Goal: Navigation & Orientation: Find specific page/section

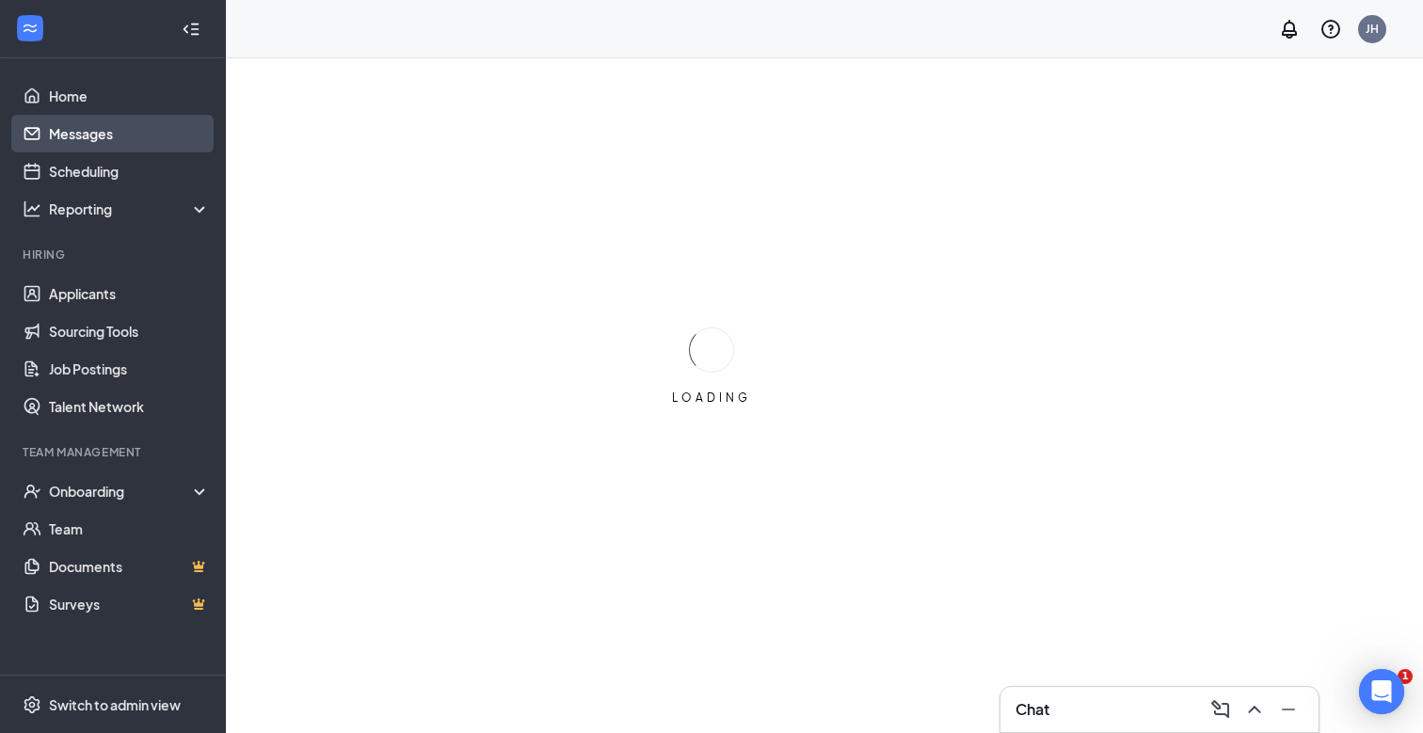
click at [158, 122] on link "Messages" at bounding box center [129, 134] width 161 height 38
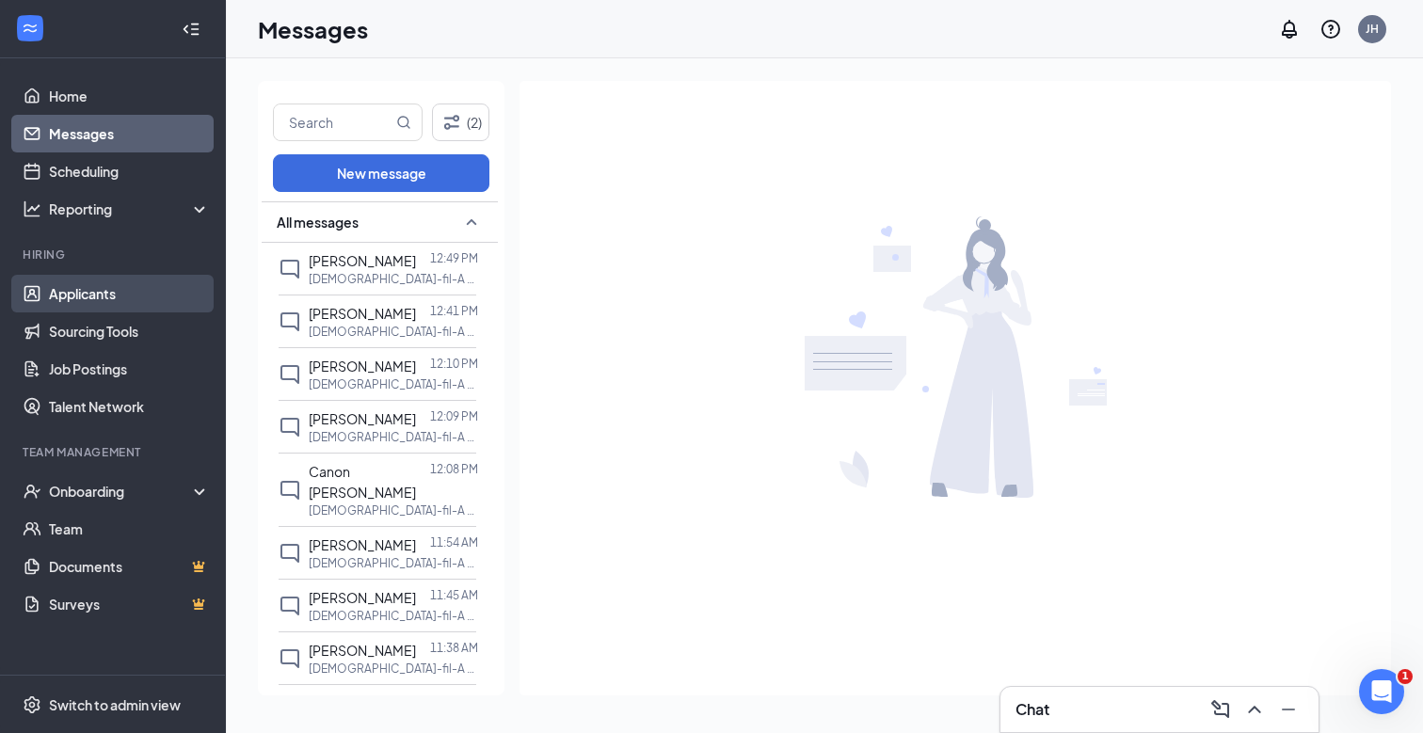
click at [101, 289] on link "Applicants" at bounding box center [129, 294] width 161 height 38
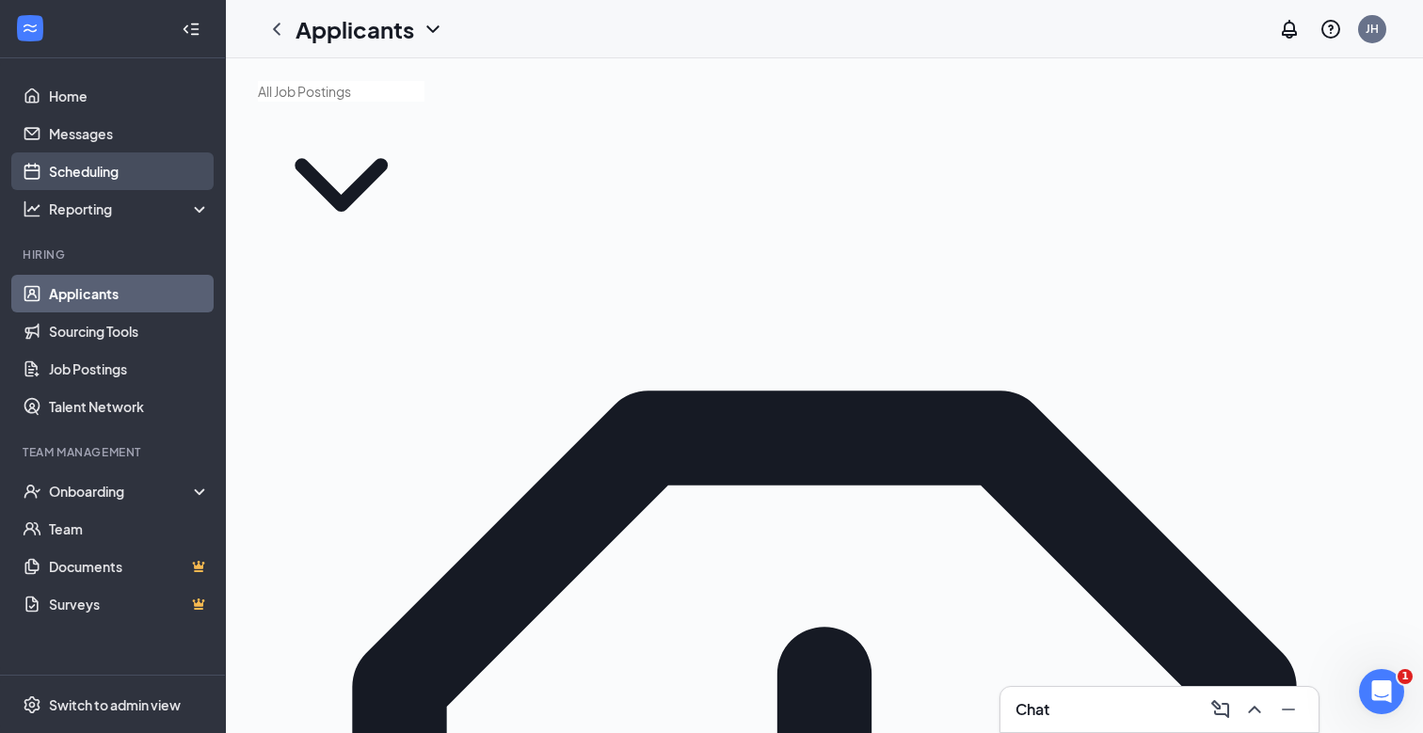
click at [105, 168] on link "Scheduling" at bounding box center [129, 171] width 161 height 38
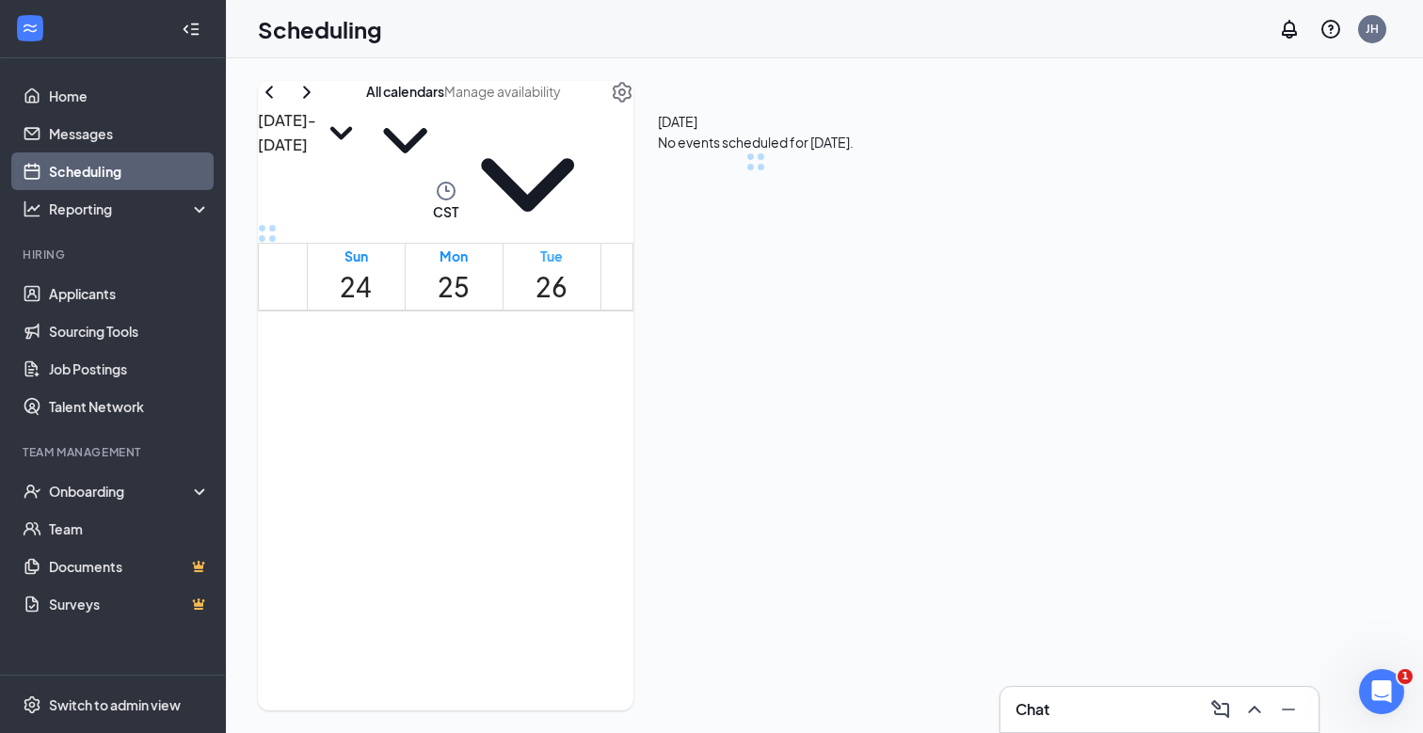
scroll to position [925, 0]
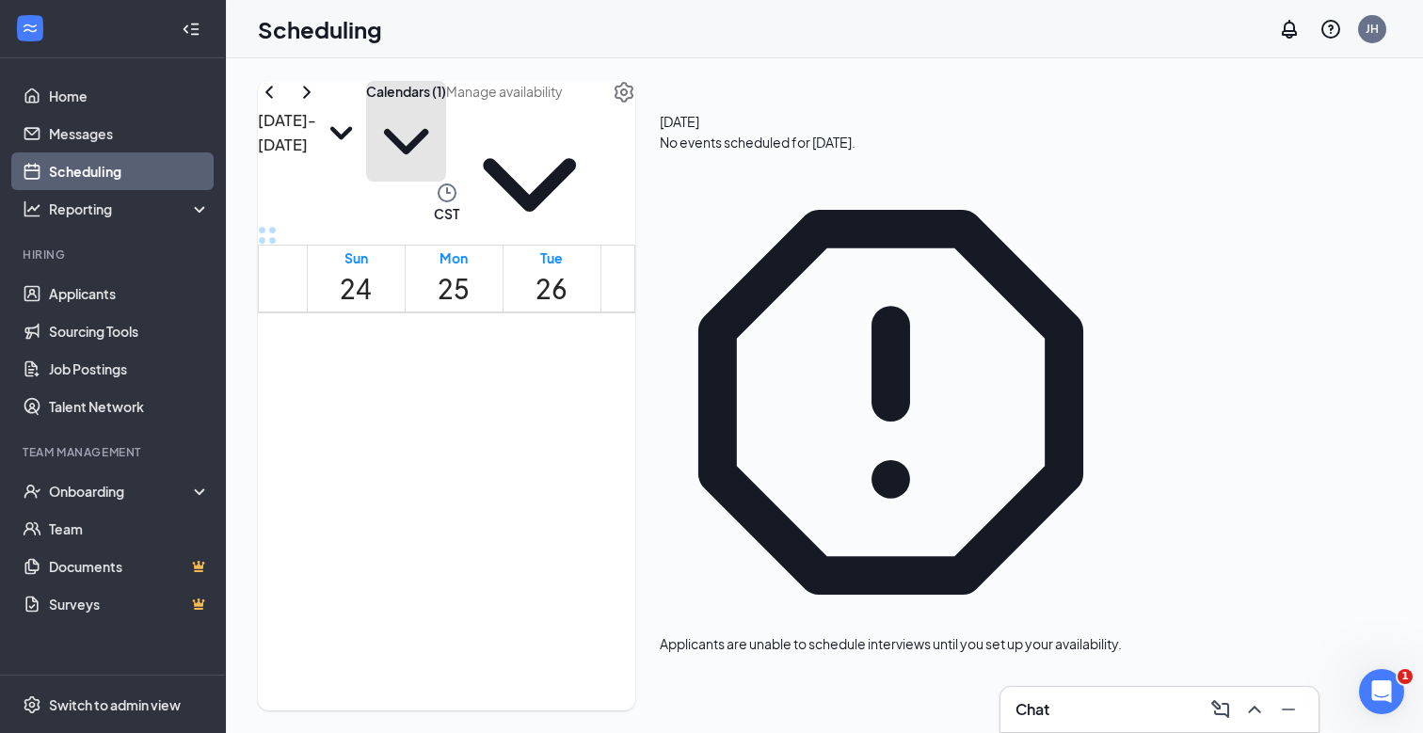
click at [446, 127] on button "Calendars (1)" at bounding box center [406, 131] width 80 height 101
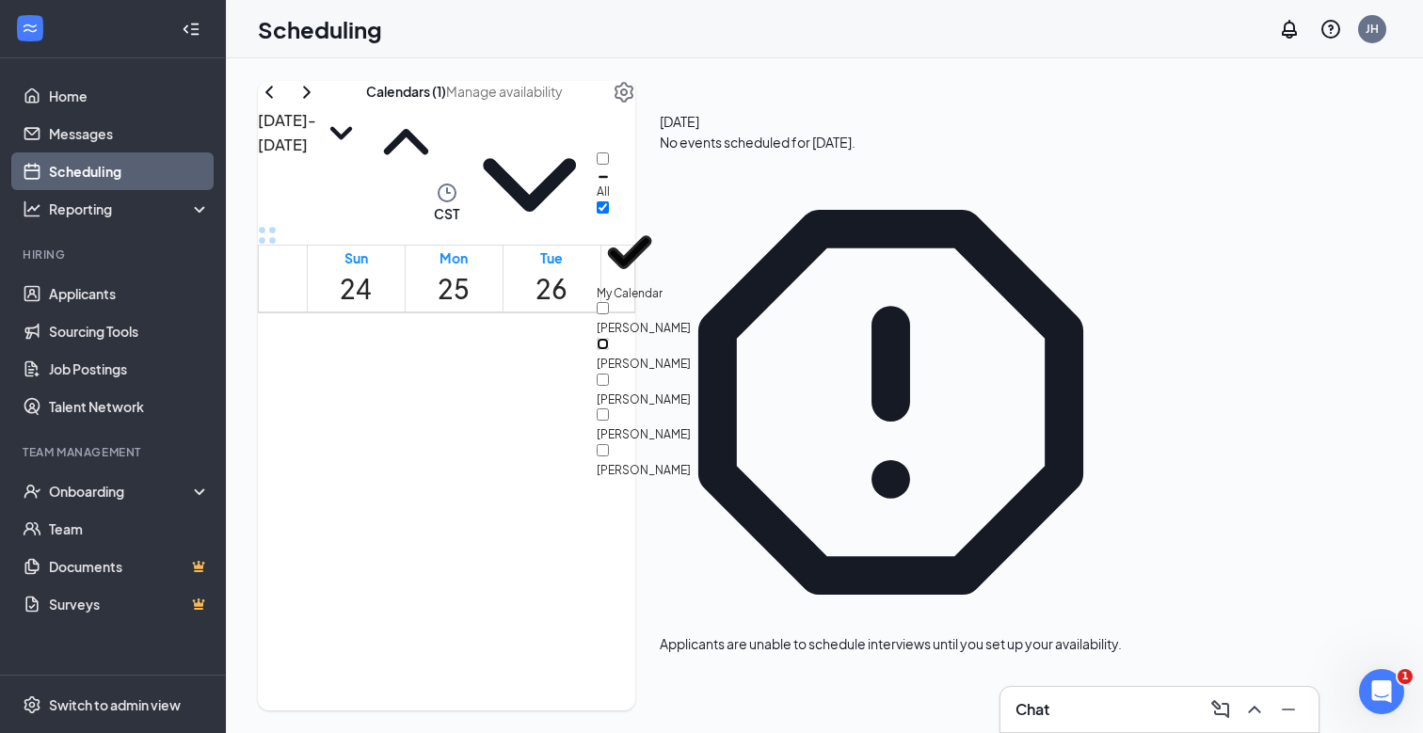
click at [609, 338] on input "[PERSON_NAME]" at bounding box center [603, 344] width 12 height 12
checkbox input "true"
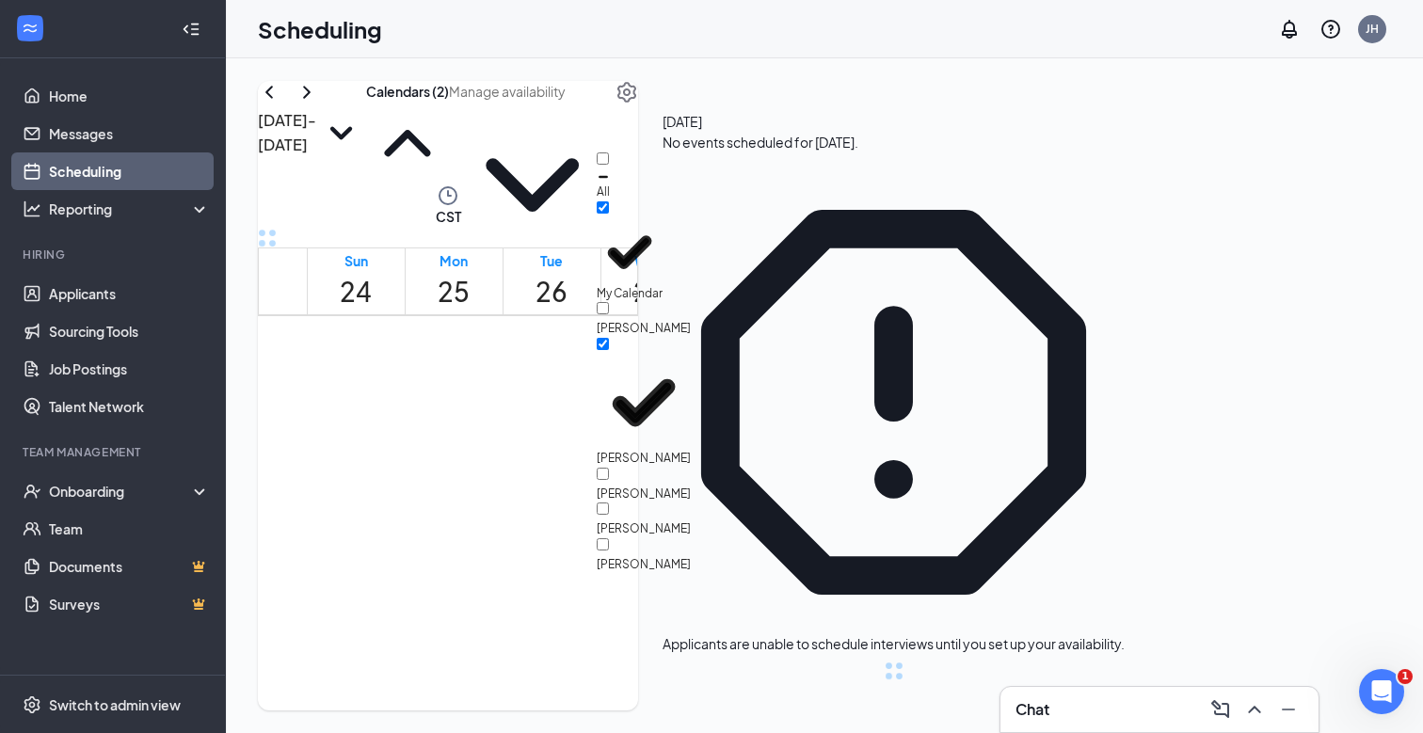
click at [821, 68] on div "[DATE] - [DATE] Calendars (2) CST Sun 24 Mon 25 Tue 26 Wed 27 Thu 28 Fri 29 Sat…" at bounding box center [824, 395] width 1197 height 675
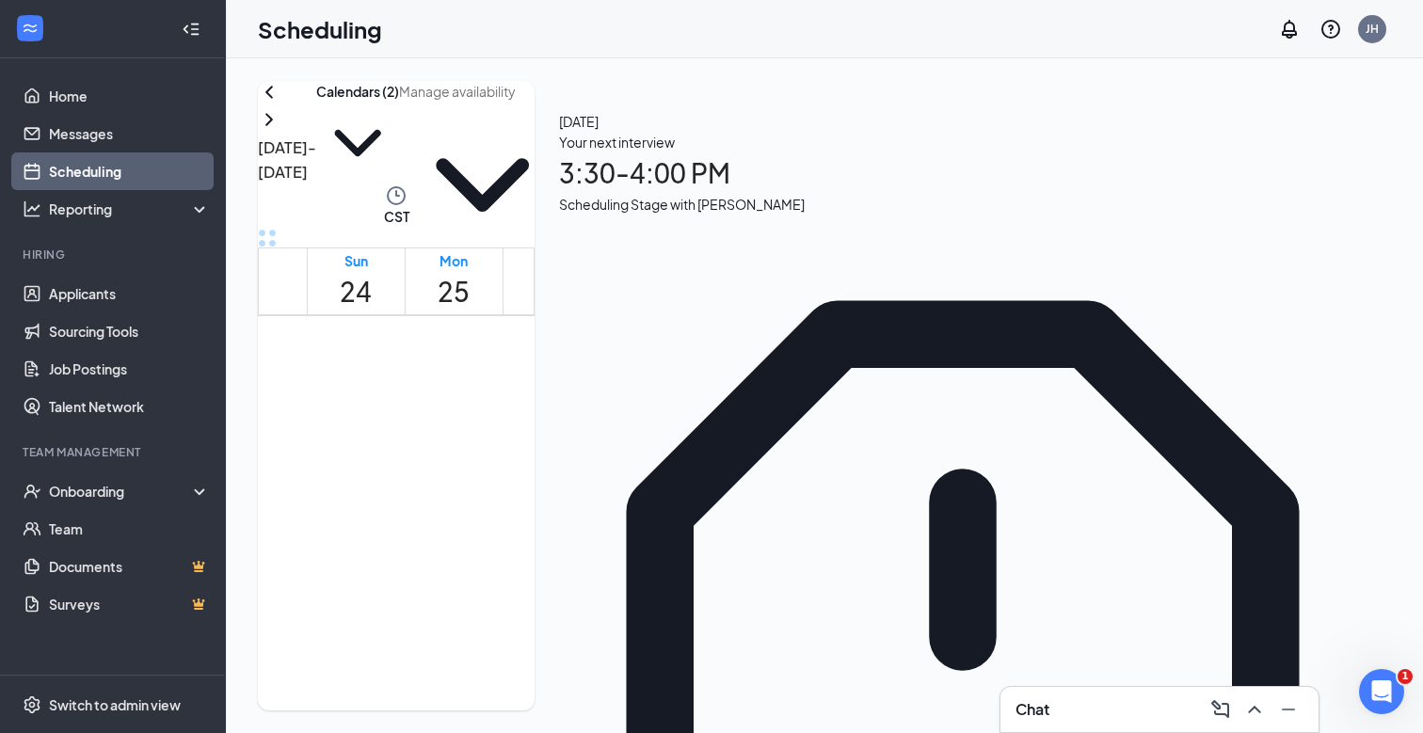
scroll to position [837, 0]
click at [94, 123] on link "Messages" at bounding box center [129, 134] width 161 height 38
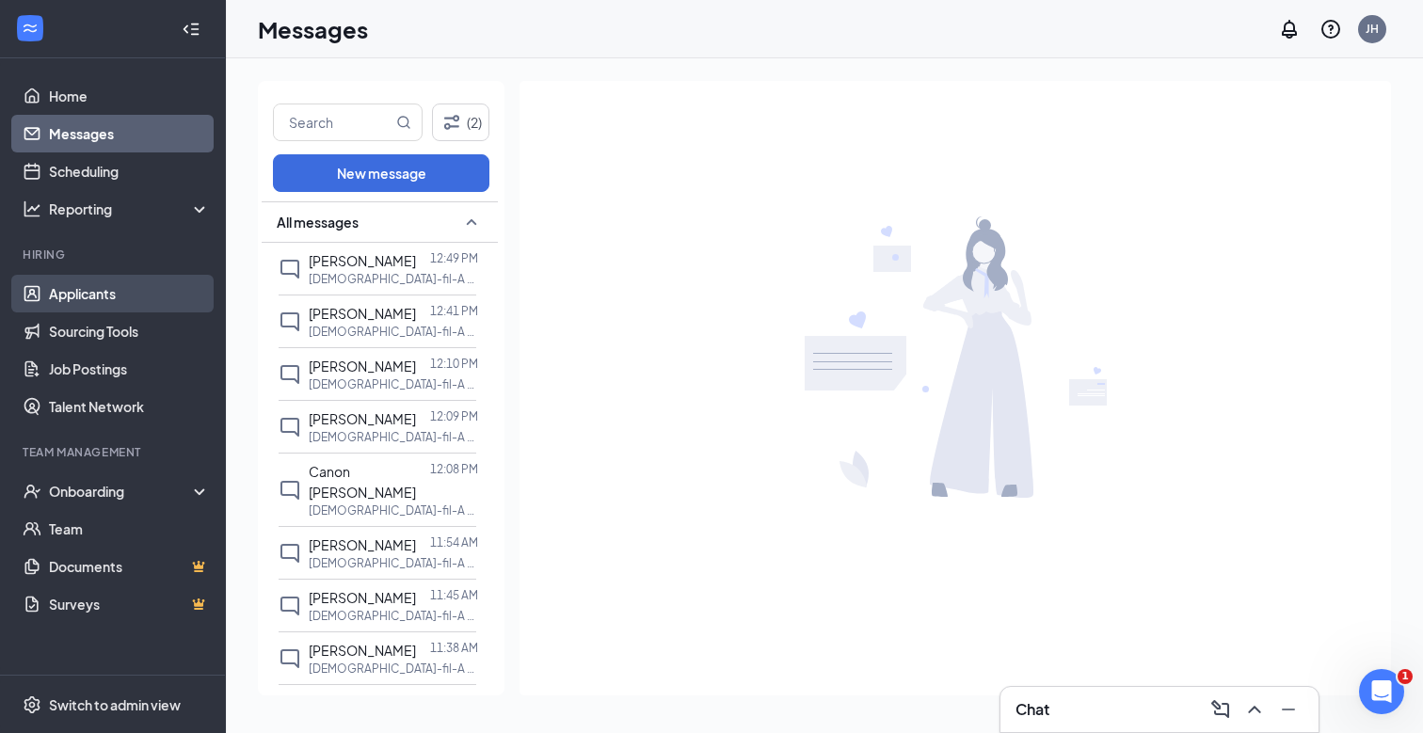
click at [121, 275] on link "Applicants" at bounding box center [129, 294] width 161 height 38
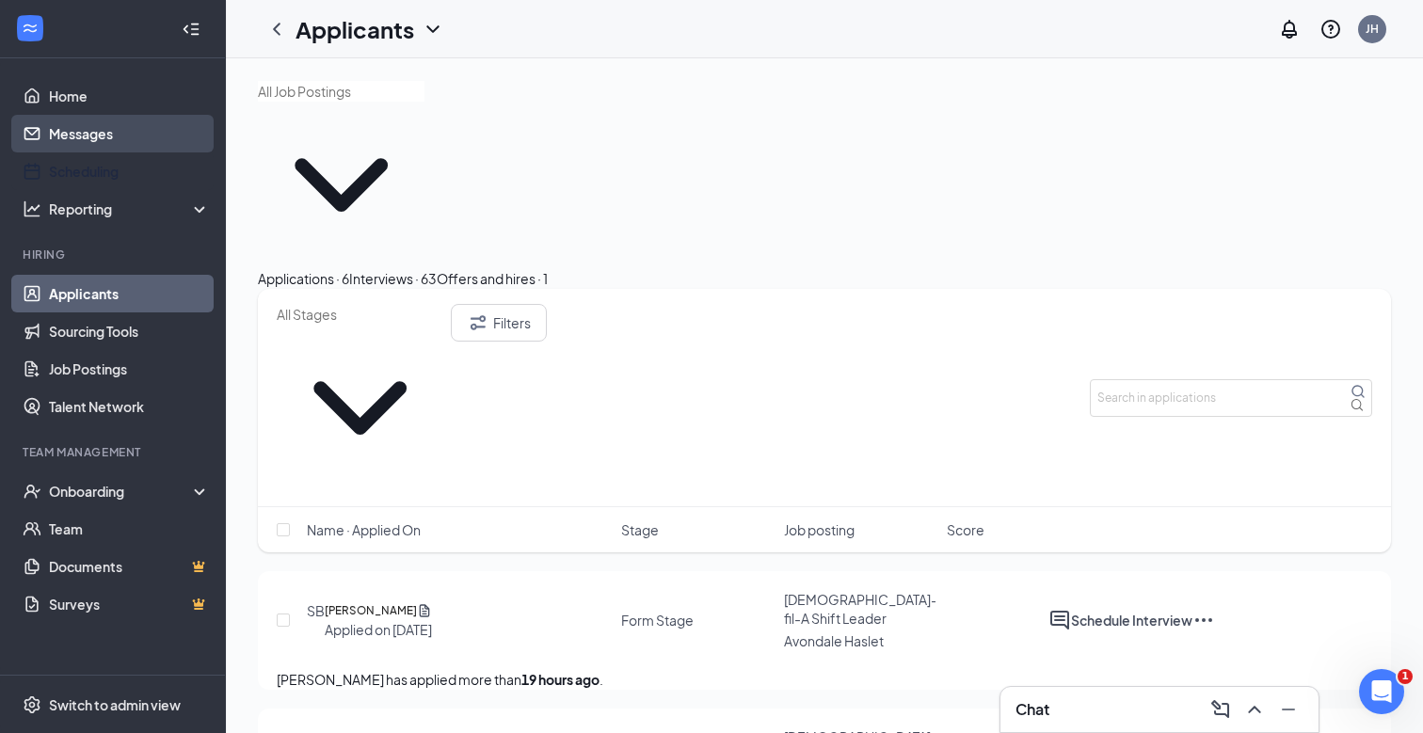
click at [103, 145] on link "Messages" at bounding box center [129, 134] width 161 height 38
